Goal: Task Accomplishment & Management: Manage account settings

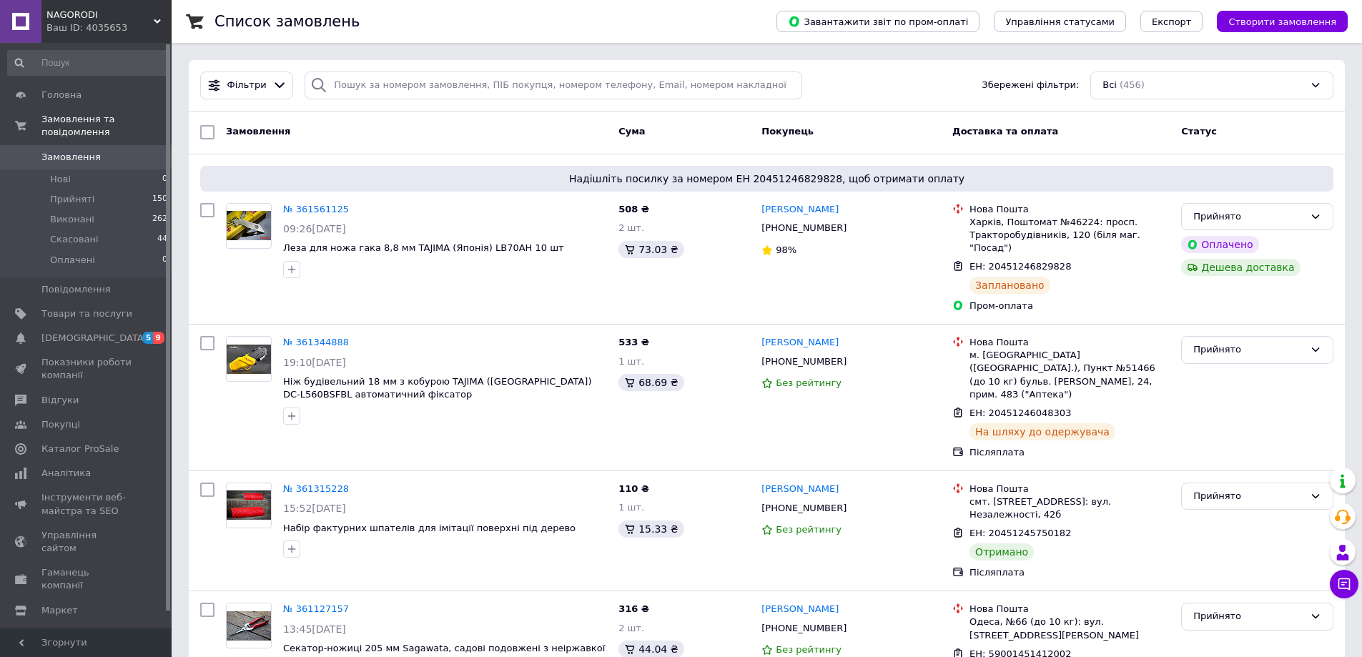
click at [170, 151] on span "0" at bounding box center [151, 157] width 39 height 13
click at [96, 151] on span "Замовлення" at bounding box center [86, 157] width 91 height 13
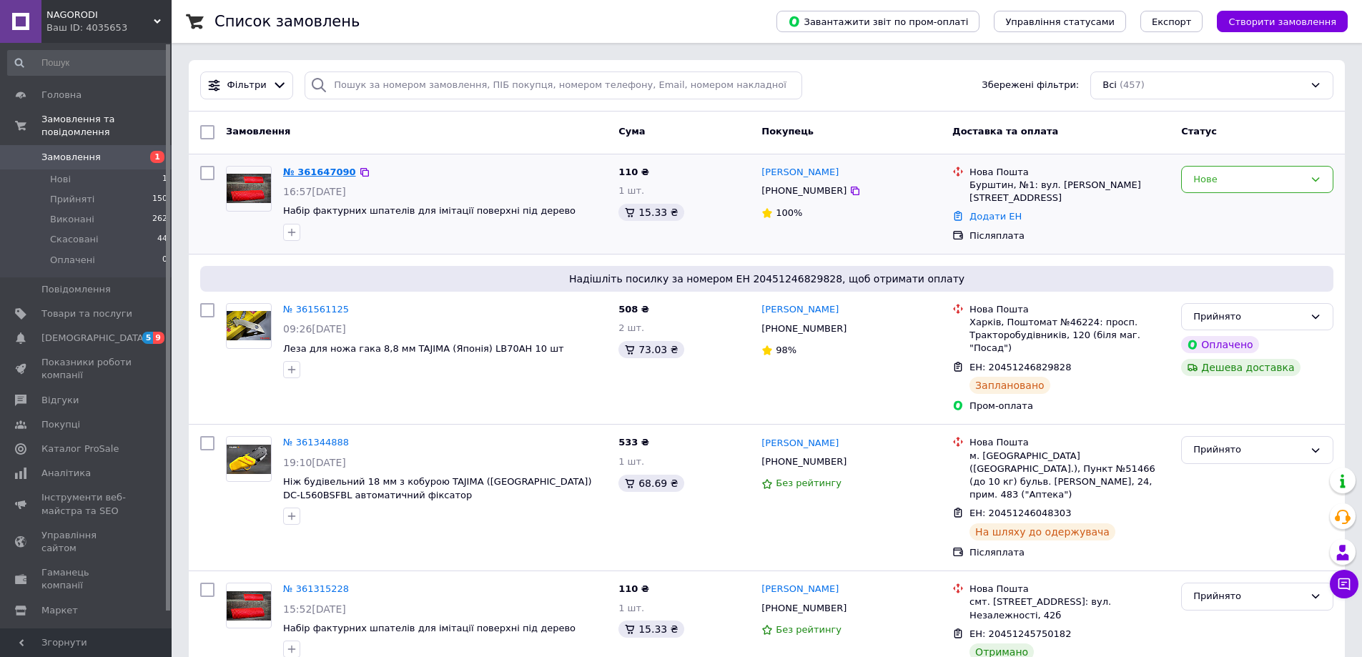
click at [325, 172] on link "№ 361647090" at bounding box center [319, 172] width 73 height 11
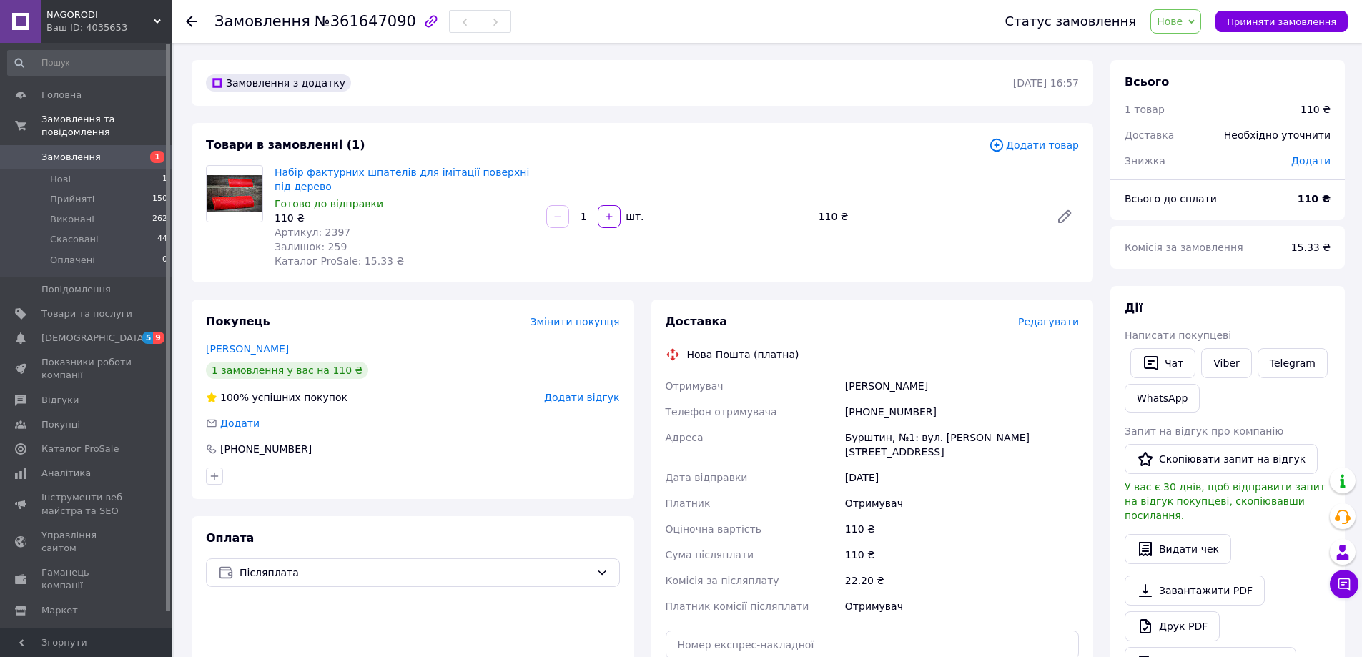
click at [314, 295] on div "Замовлення з додатку 12.09.2025 | 16:57 Товари в замовленні (1) Додати товар На…" at bounding box center [642, 549] width 919 height 978
click at [1183, 22] on span "Нове" at bounding box center [1170, 21] width 26 height 11
click at [1194, 44] on li "Прийнято" at bounding box center [1184, 49] width 66 height 21
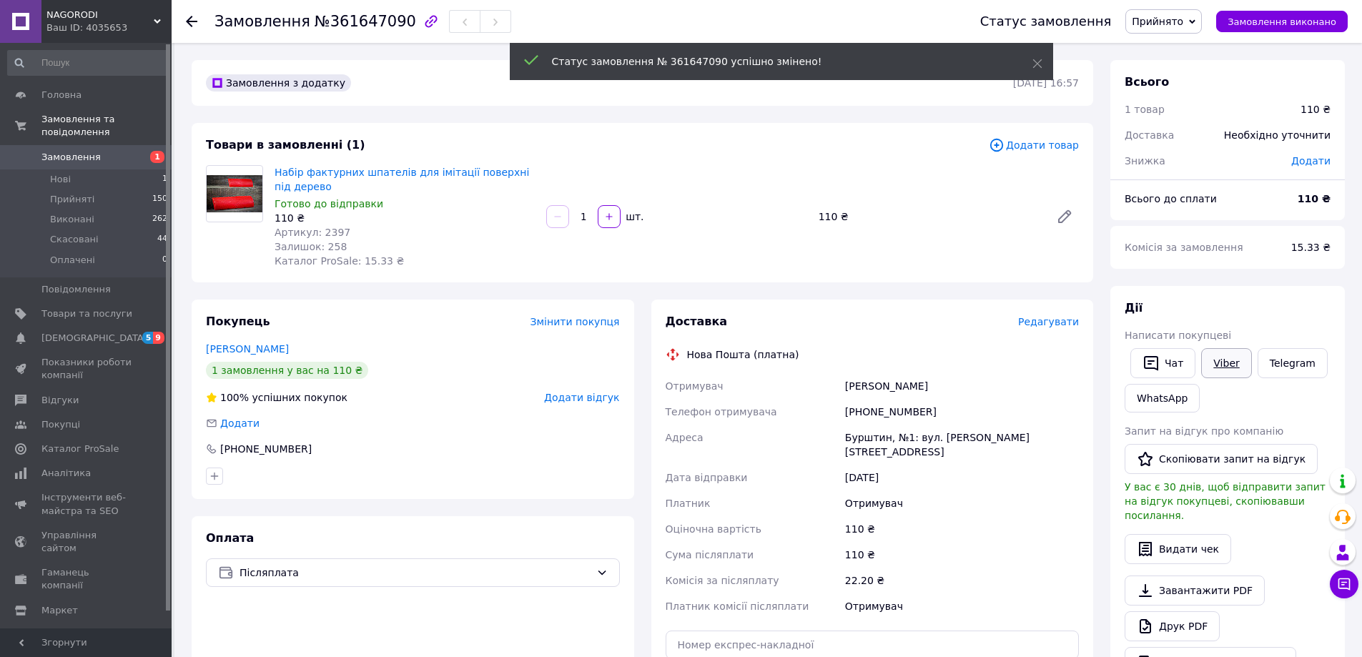
click at [1222, 360] on link "Viber" at bounding box center [1227, 363] width 50 height 30
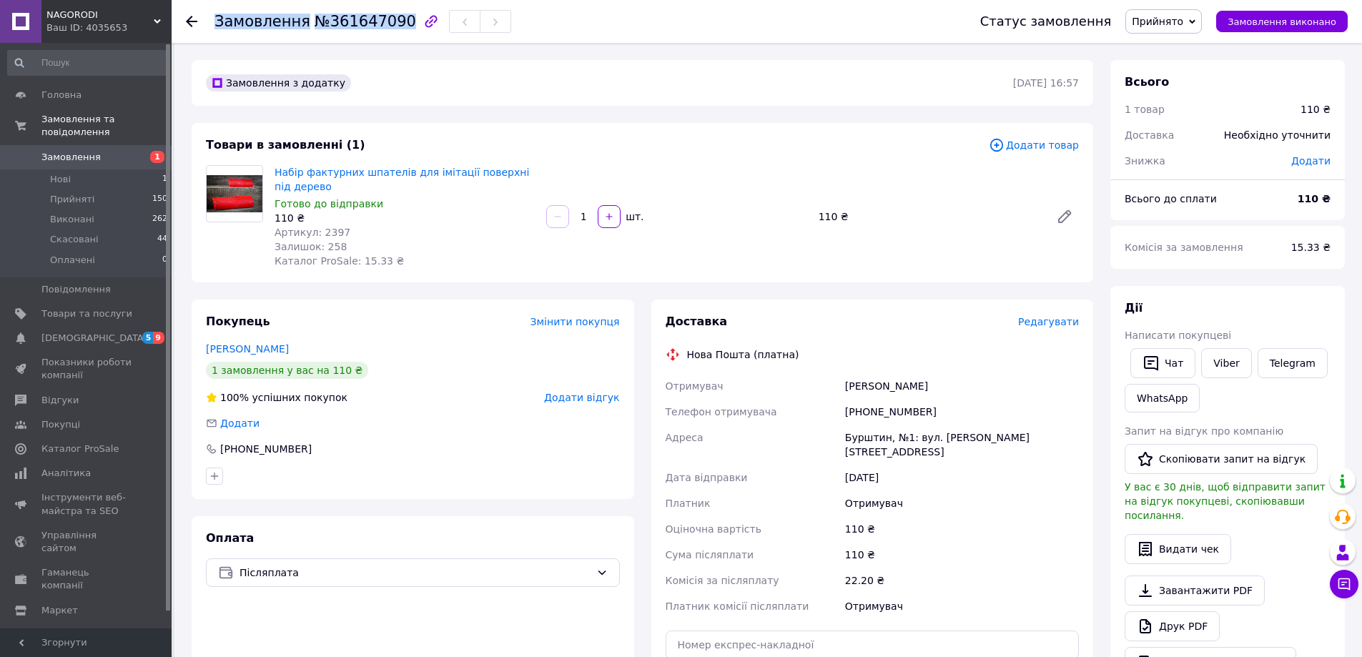
drag, startPoint x: 266, startPoint y: 22, endPoint x: 389, endPoint y: 20, distance: 123.0
click at [389, 20] on h1 "Замовлення №361647090" at bounding box center [316, 21] width 202 height 17
copy h1 "Замовлення №361647090"
drag, startPoint x: 238, startPoint y: 248, endPoint x: 318, endPoint y: 243, distance: 80.3
click at [238, 248] on div at bounding box center [234, 216] width 69 height 103
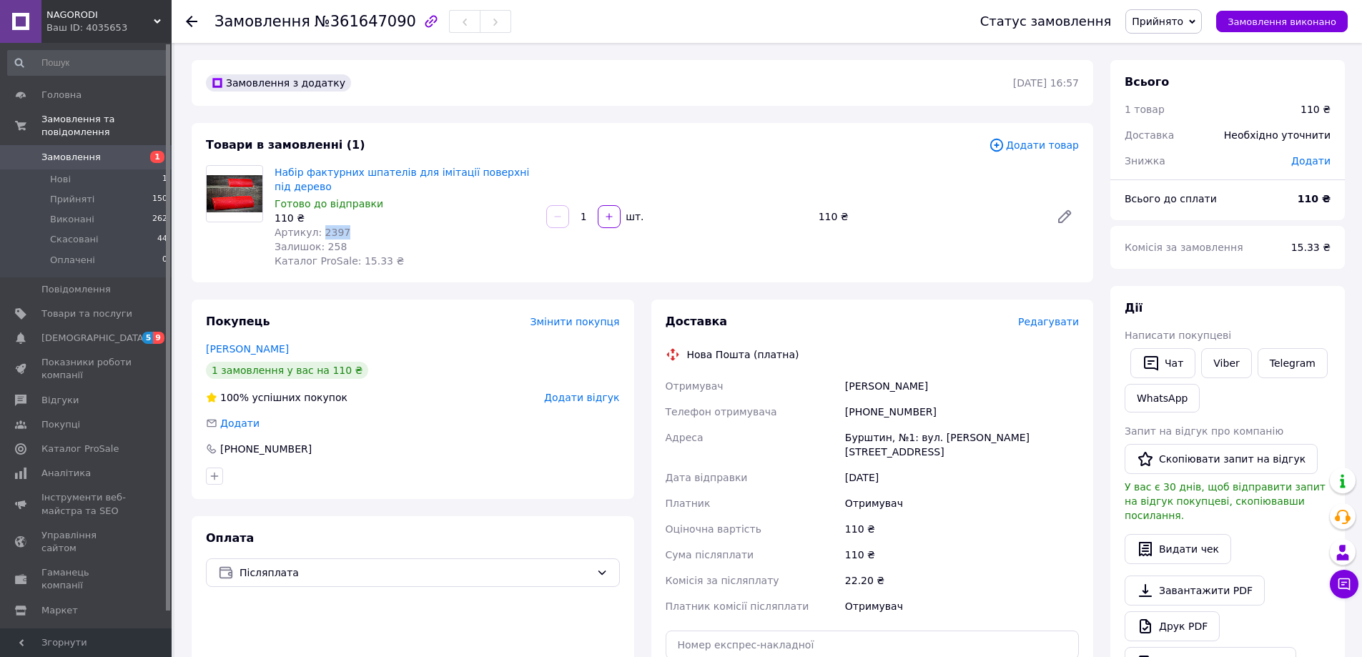
drag, startPoint x: 343, startPoint y: 230, endPoint x: 320, endPoint y: 233, distance: 23.1
click at [317, 231] on div "Артикул: 2397" at bounding box center [405, 232] width 260 height 14
copy span "2397"
drag, startPoint x: 933, startPoint y: 407, endPoint x: 843, endPoint y: 409, distance: 90.1
click at [843, 409] on div "[PHONE_NUMBER]" at bounding box center [963, 412] width 240 height 26
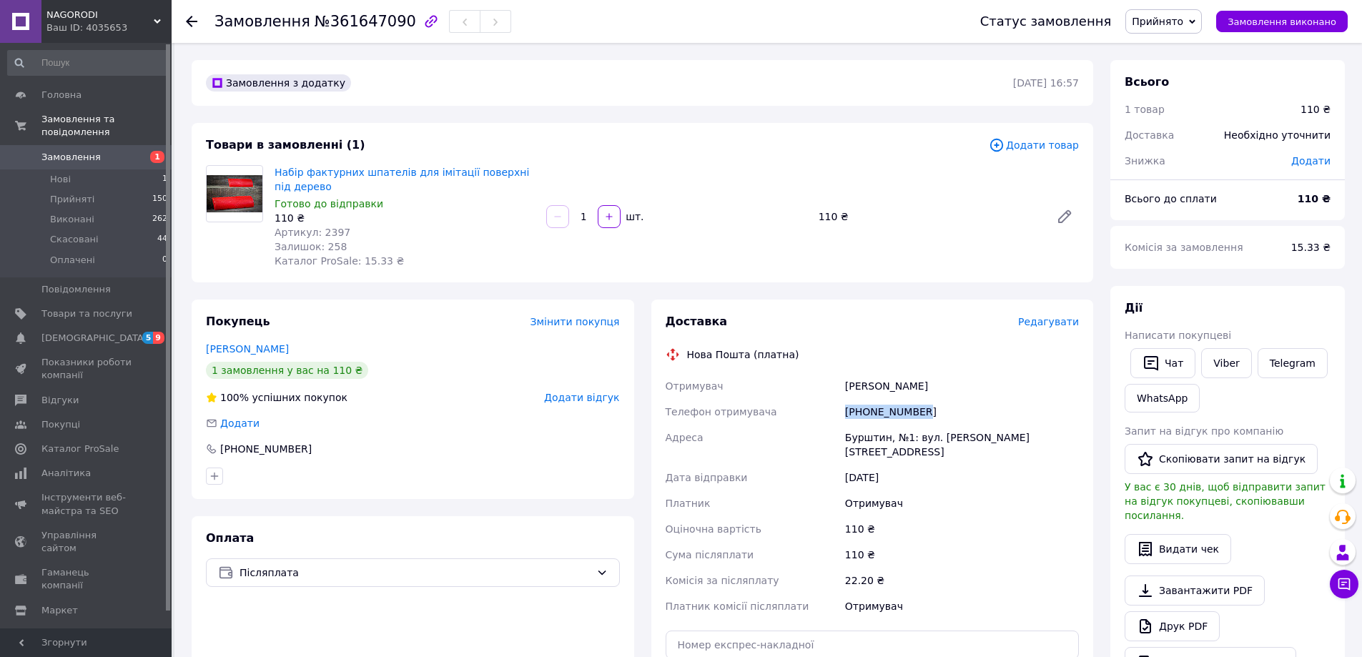
copy div "[PHONE_NUMBER]"
drag, startPoint x: 860, startPoint y: 383, endPoint x: 845, endPoint y: 385, distance: 15.3
click at [845, 385] on div "Олексів Олег" at bounding box center [963, 386] width 240 height 26
copy div "Олексів Олег"
drag, startPoint x: 884, startPoint y: 439, endPoint x: 826, endPoint y: 441, distance: 57.9
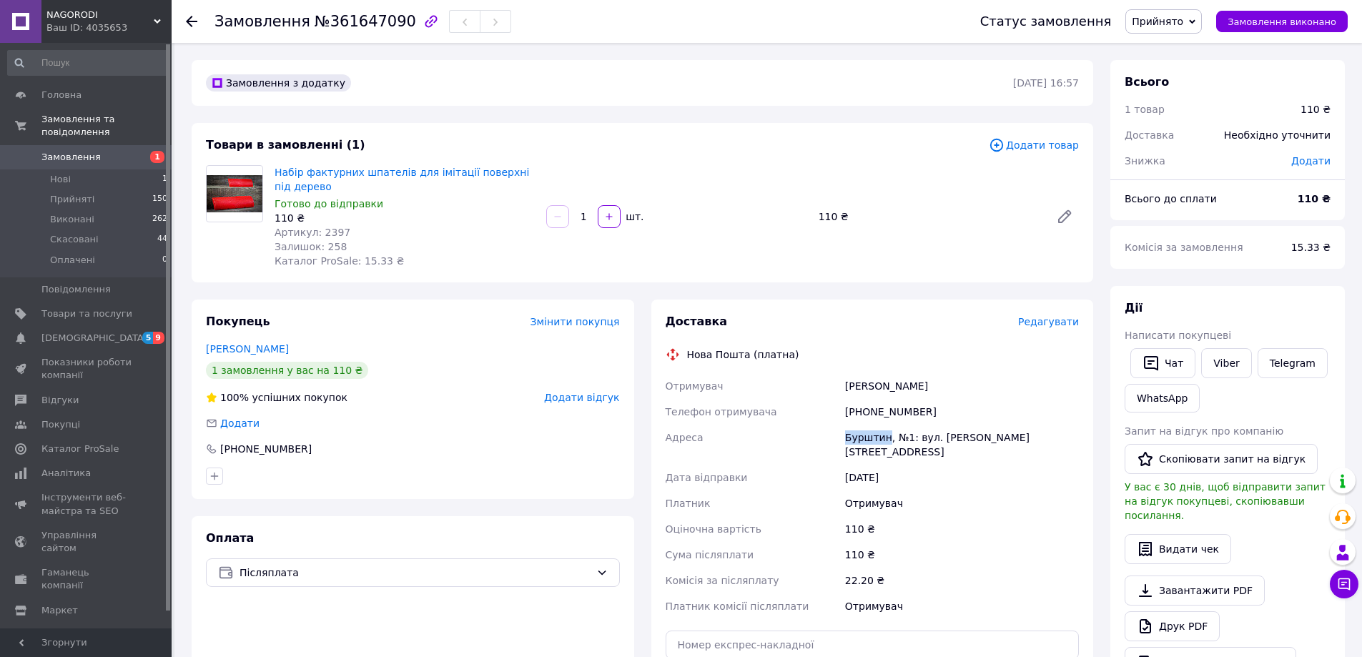
click at [826, 441] on div "Отримувач Олексів Олег Телефон отримувача +380989189288 Адреса Бурштин, №1: вул…" at bounding box center [873, 496] width 420 height 246
copy div "Адреса Бурштин"
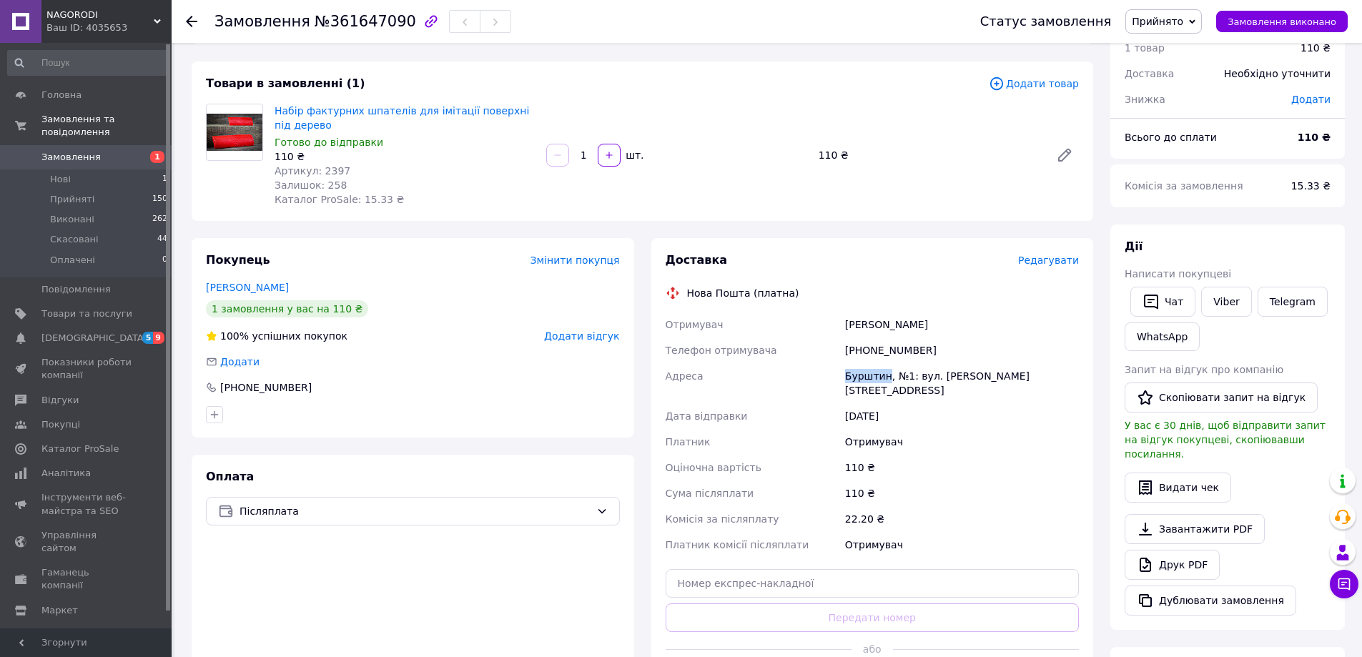
scroll to position [358, 0]
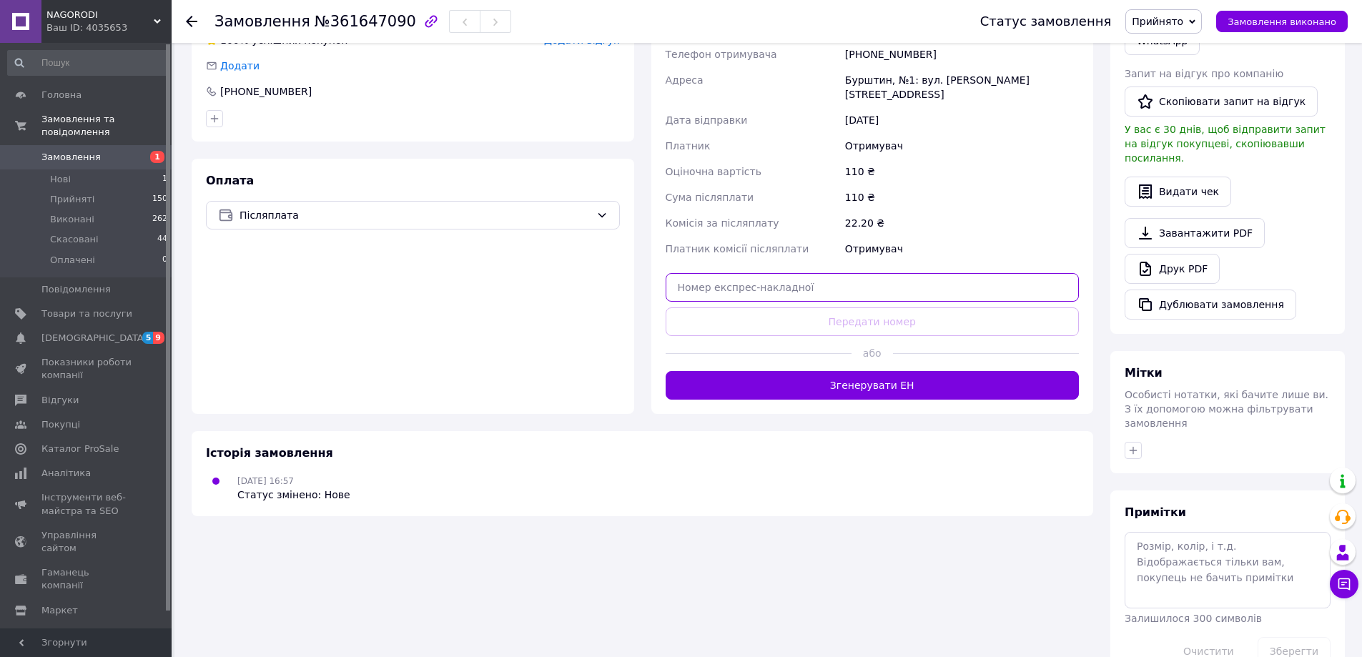
click at [793, 276] on input "text" at bounding box center [873, 287] width 414 height 29
paste input "20451247384286"
type input "20451247384286"
click at [791, 308] on button "Передати номер" at bounding box center [873, 322] width 414 height 29
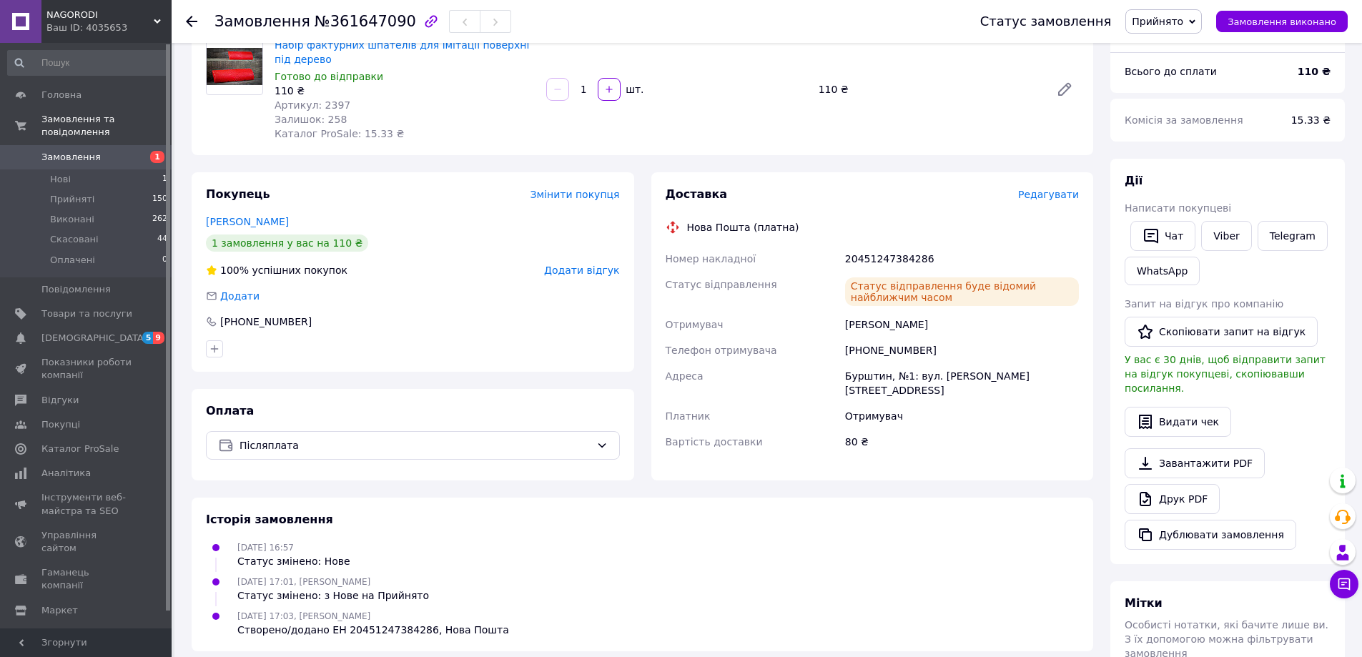
scroll to position [0, 0]
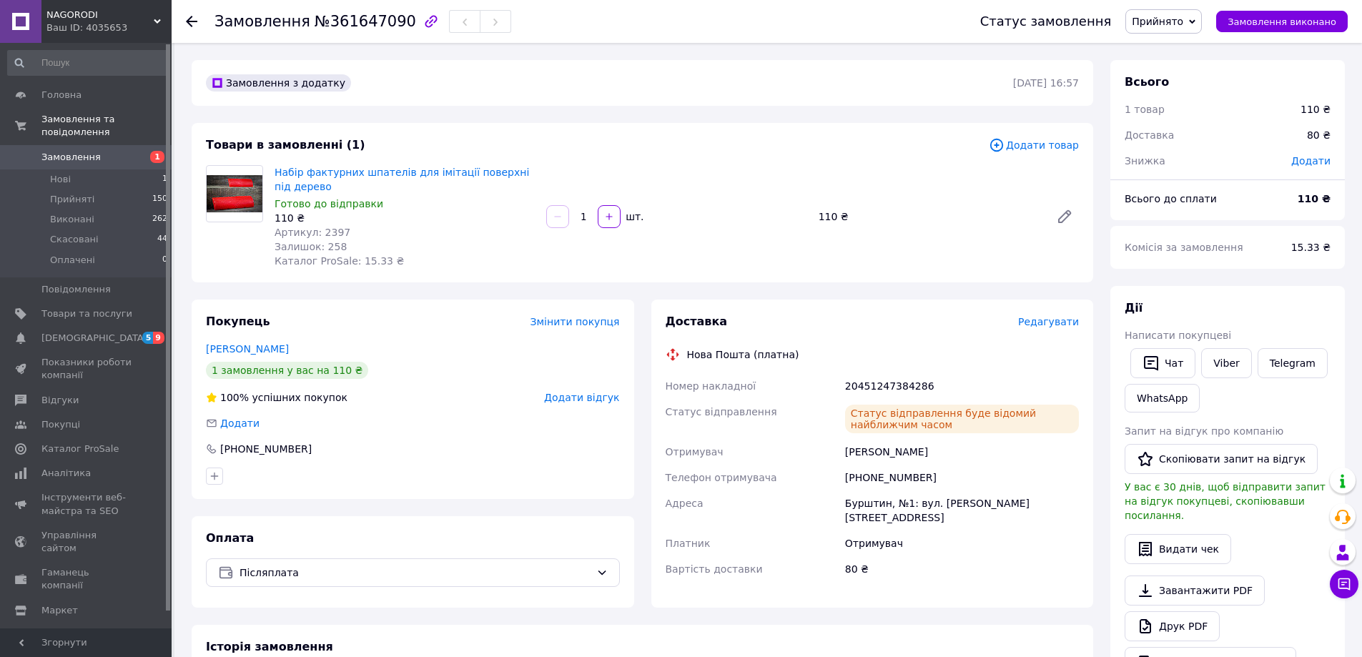
click at [84, 145] on link "Замовлення 1" at bounding box center [88, 157] width 176 height 24
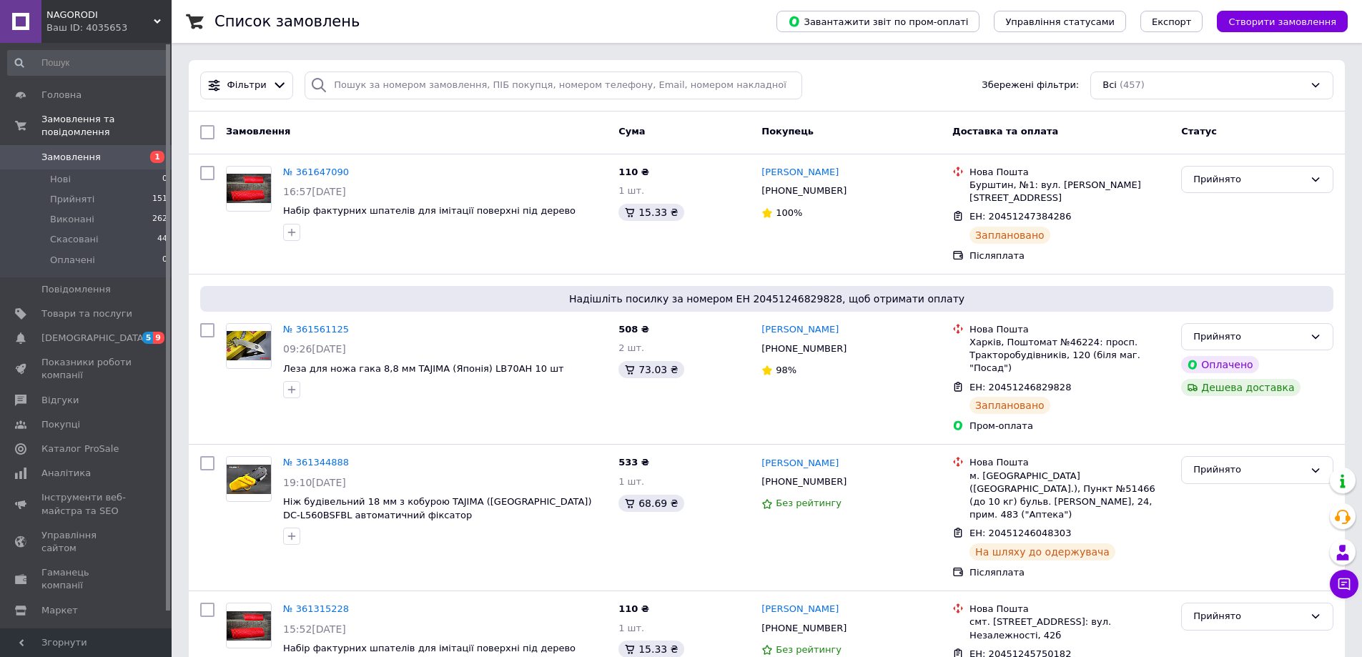
click at [67, 151] on span "Замовлення" at bounding box center [70, 157] width 59 height 13
